Goal: Communication & Community: Answer question/provide support

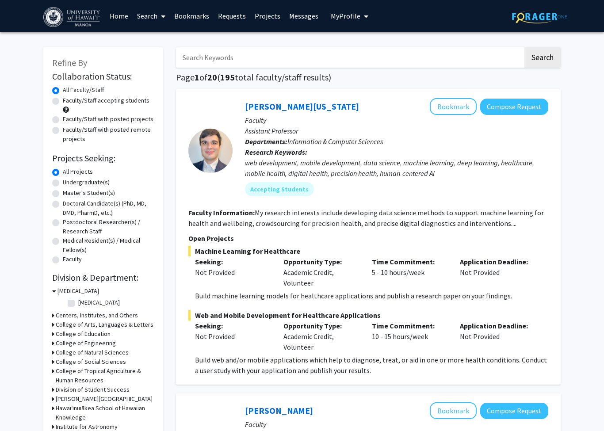
click at [291, 18] on link "Messages" at bounding box center [304, 15] width 38 height 31
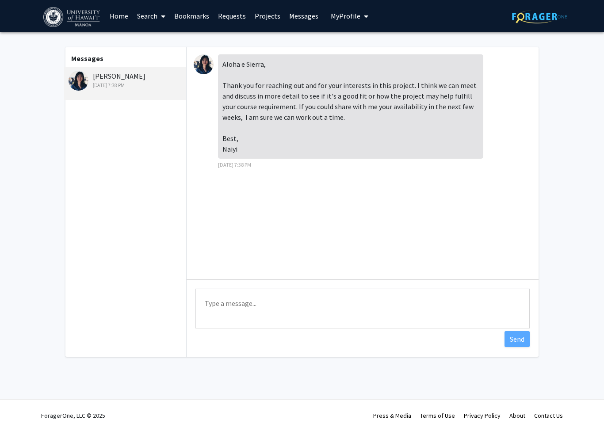
click at [215, 300] on textarea "Type a message" at bounding box center [363, 309] width 334 height 40
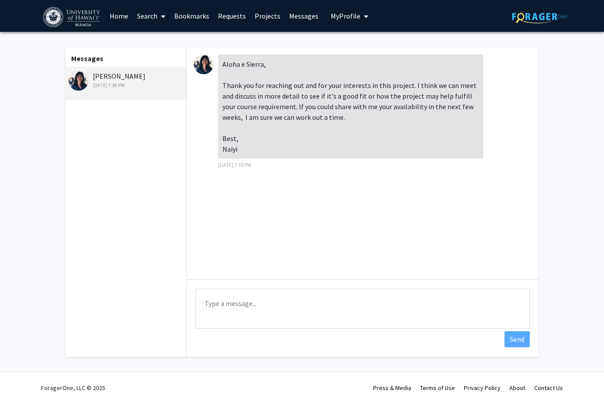
paste textarea "Aloha [PERSON_NAME], [PERSON_NAME] for the quick reply! I’d love to meet and le…"
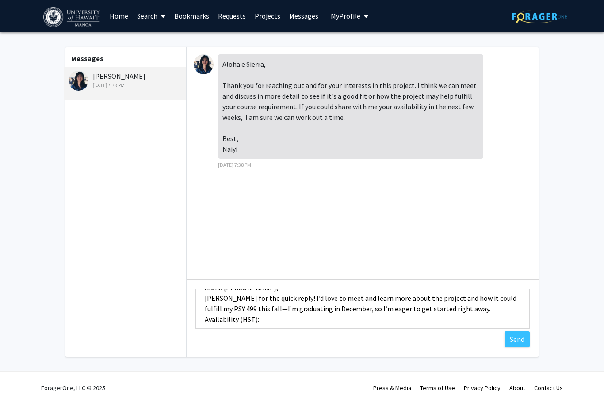
scroll to position [16, 0]
click at [244, 308] on textarea "Aloha [PERSON_NAME], [PERSON_NAME] for the quick reply! I’d love to meet and le…" at bounding box center [363, 309] width 334 height 40
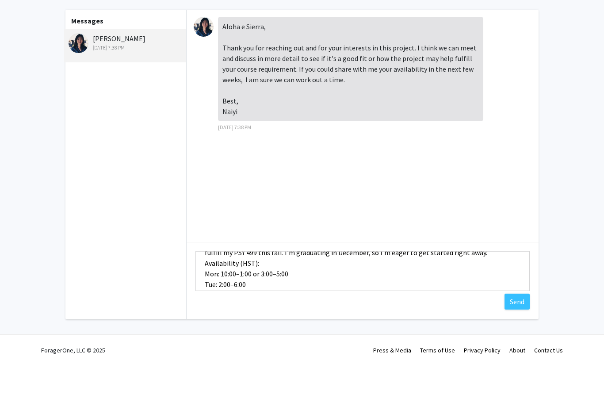
scroll to position [34, 0]
click at [254, 288] on textarea "Aloha [PERSON_NAME], [PERSON_NAME] for the quick reply! I’d love to meet and le…" at bounding box center [363, 308] width 334 height 40
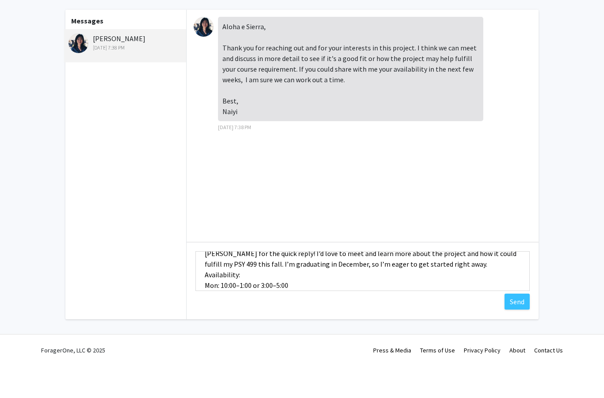
scroll to position [20, 0]
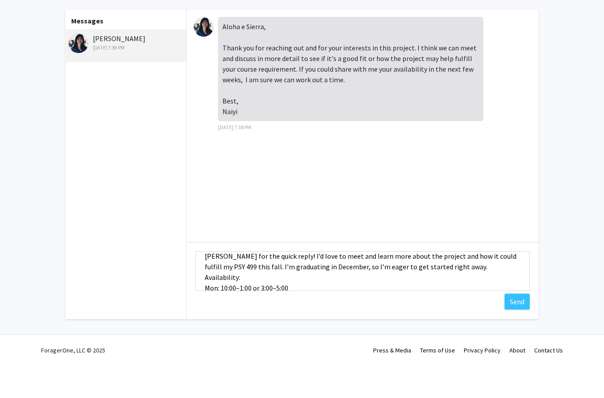
click at [445, 288] on textarea "Aloha [PERSON_NAME], [PERSON_NAME] for the quick reply! I’d love to meet and le…" at bounding box center [363, 308] width 334 height 40
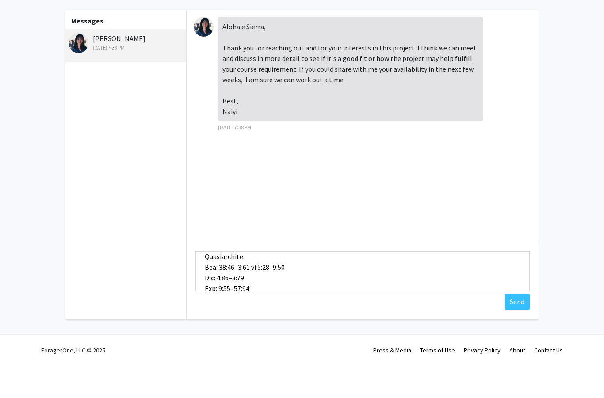
scroll to position [63, 0]
click at [227, 288] on textarea "Type a message" at bounding box center [363, 308] width 334 height 40
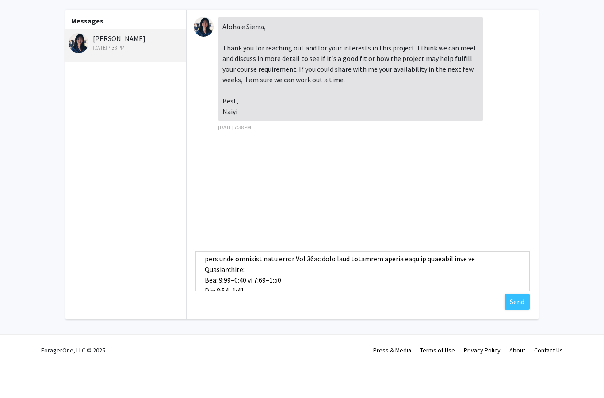
scroll to position [34, 0]
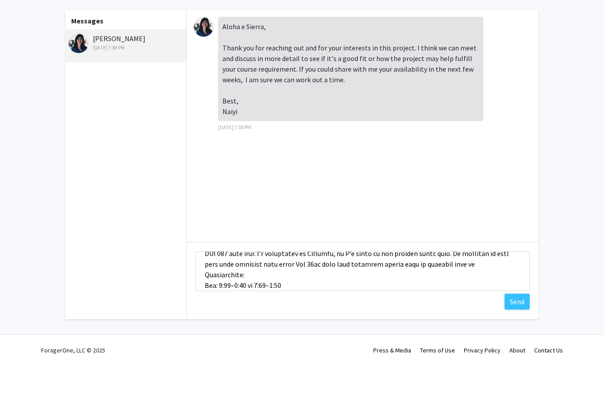
click at [301, 288] on textarea "Type a message" at bounding box center [363, 308] width 334 height 40
click at [265, 288] on textarea "Type a message" at bounding box center [363, 308] width 334 height 40
click at [399, 288] on textarea "Type a message" at bounding box center [363, 308] width 334 height 40
click at [238, 288] on textarea "Type a message" at bounding box center [363, 308] width 334 height 40
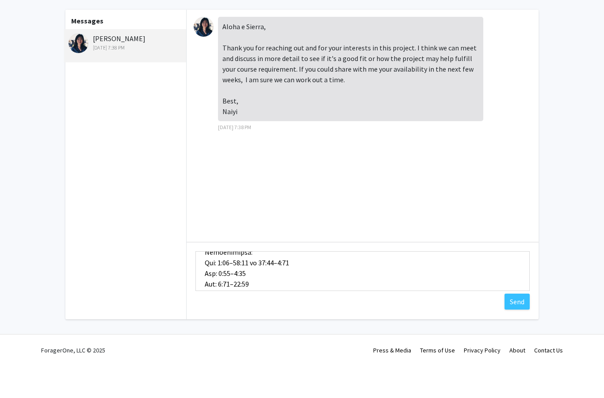
scroll to position [55, 0]
click at [222, 288] on textarea "Type a message" at bounding box center [363, 308] width 334 height 40
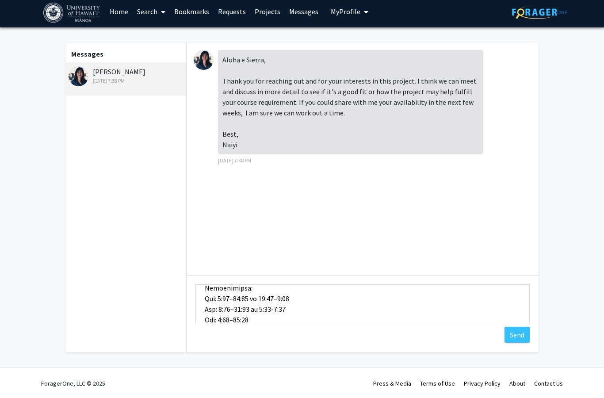
scroll to position [62, 0]
drag, startPoint x: 223, startPoint y: 288, endPoint x: 295, endPoint y: 290, distance: 72.2
click at [295, 292] on textarea "Type a message" at bounding box center [363, 304] width 334 height 40
click at [222, 288] on textarea "Type a message" at bounding box center [363, 304] width 334 height 40
drag, startPoint x: 222, startPoint y: 288, endPoint x: 296, endPoint y: 288, distance: 73.9
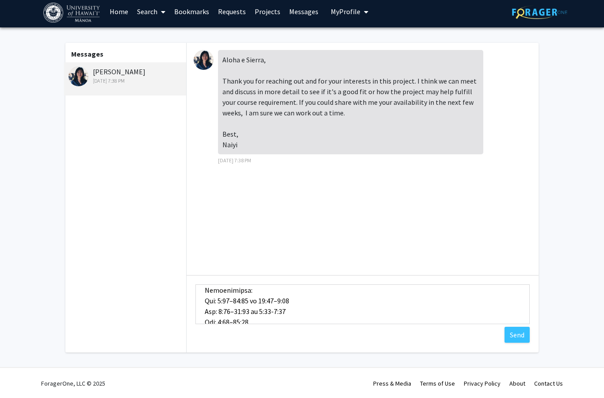
click at [296, 288] on textarea "Type a message" at bounding box center [363, 304] width 334 height 40
click at [254, 314] on textarea "Type a message" at bounding box center [363, 304] width 334 height 40
paste textarea "8:00–11:00 or 12:30–5:00"
click at [222, 295] on textarea "Type a message" at bounding box center [363, 304] width 334 height 40
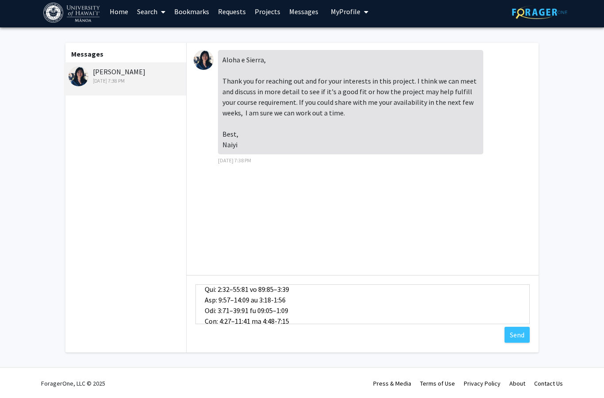
scroll to position [74, 0]
drag, startPoint x: 222, startPoint y: 297, endPoint x: 297, endPoint y: 299, distance: 75.7
click at [297, 299] on textarea "Type a message" at bounding box center [363, 304] width 334 height 40
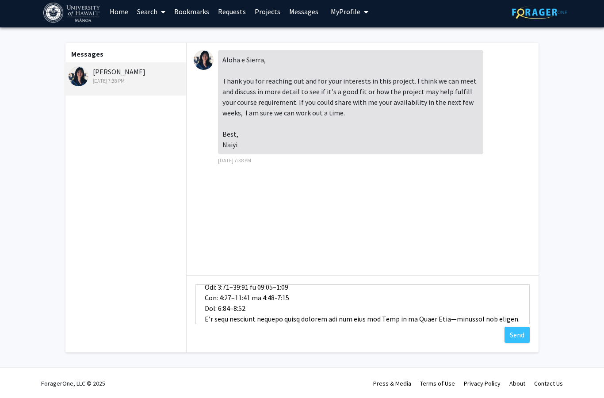
click at [243, 296] on textarea "Type a message" at bounding box center [363, 304] width 334 height 40
paste textarea "8:00–11:00 or 12:30–5:00"
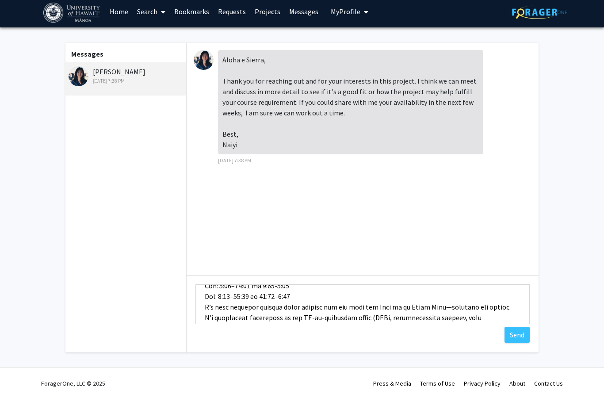
scroll to position [108, 0]
click at [444, 296] on textarea "Type a message" at bounding box center [363, 304] width 334 height 40
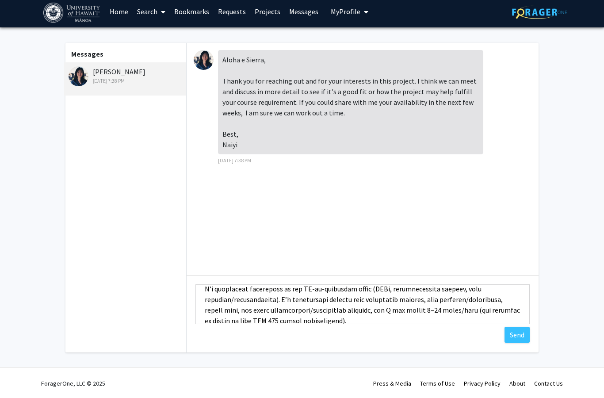
scroll to position [138, 0]
click at [456, 296] on textarea "Type a message" at bounding box center [363, 304] width 334 height 40
click at [337, 305] on textarea "Type a message" at bounding box center [363, 304] width 334 height 40
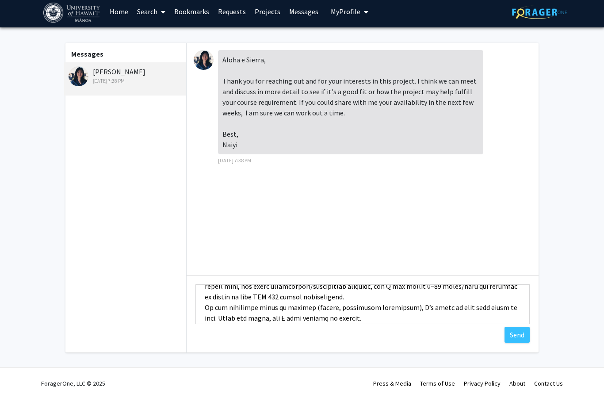
scroll to position [163, 0]
drag, startPoint x: 337, startPoint y: 305, endPoint x: 310, endPoint y: 295, distance: 28.8
click at [0, 0] on html "Skip navigation Home Search Bookmarks Requests Projects Messages My Profile Sie…" at bounding box center [302, 195] width 604 height 398
click at [310, 296] on textarea "Type a message" at bounding box center [363, 304] width 334 height 40
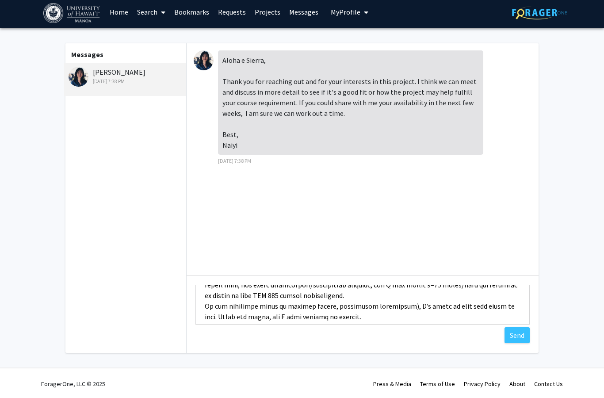
click at [393, 295] on textarea "Type a message" at bounding box center [363, 305] width 334 height 40
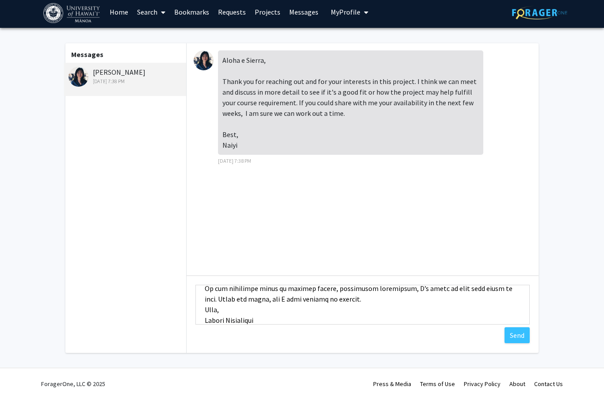
scroll to position [181, 0]
type textarea "Lorem Ip. Dolorsi, Ametco adi eli seddo eiusm! T’i utla et dolo mag aliqu enim …"
click at [522, 338] on button "Send" at bounding box center [517, 335] width 25 height 16
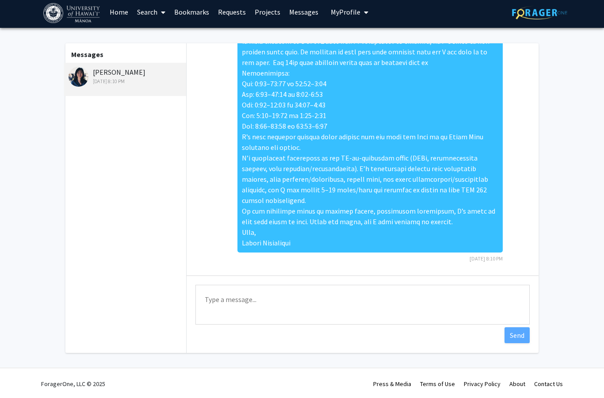
scroll to position [161, 0]
